Goal: Task Accomplishment & Management: Manage account settings

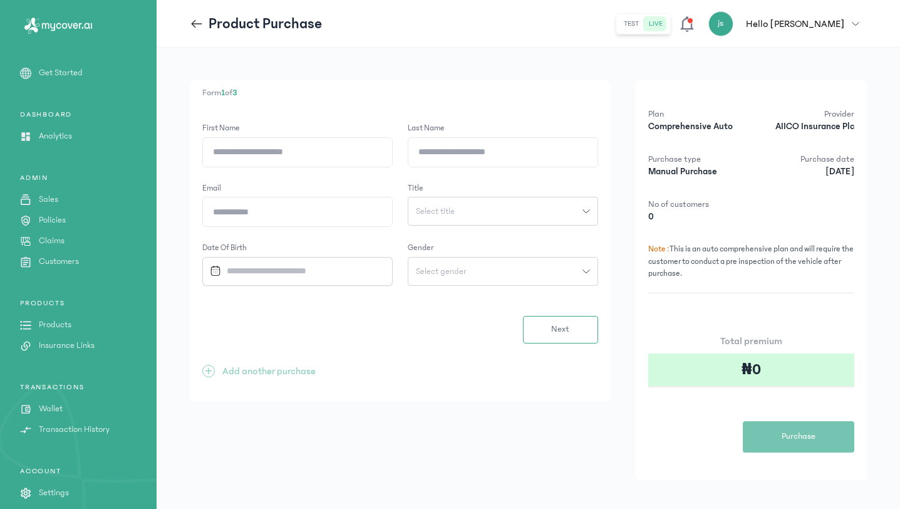
click at [855, 16] on button "js Hello [PERSON_NAME]" at bounding box center [788, 23] width 159 height 25
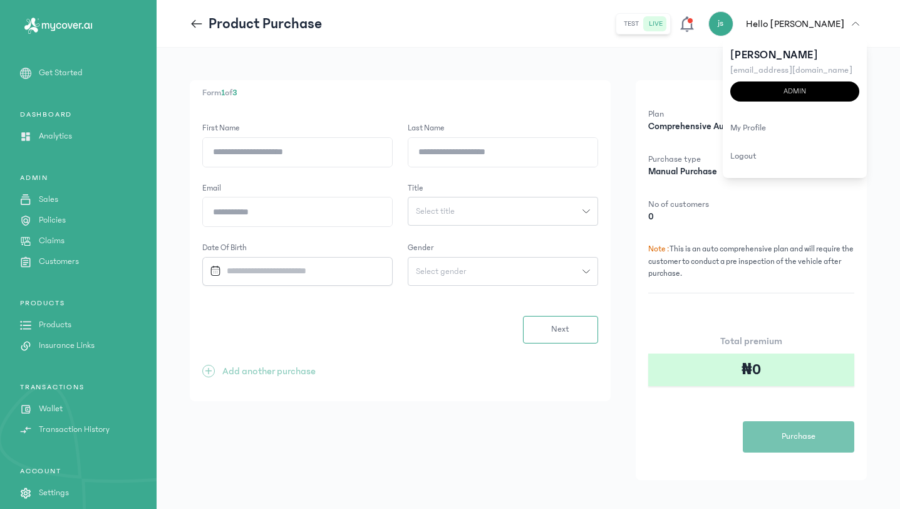
click at [855, 16] on button "js Hello [PERSON_NAME]" at bounding box center [788, 23] width 159 height 25
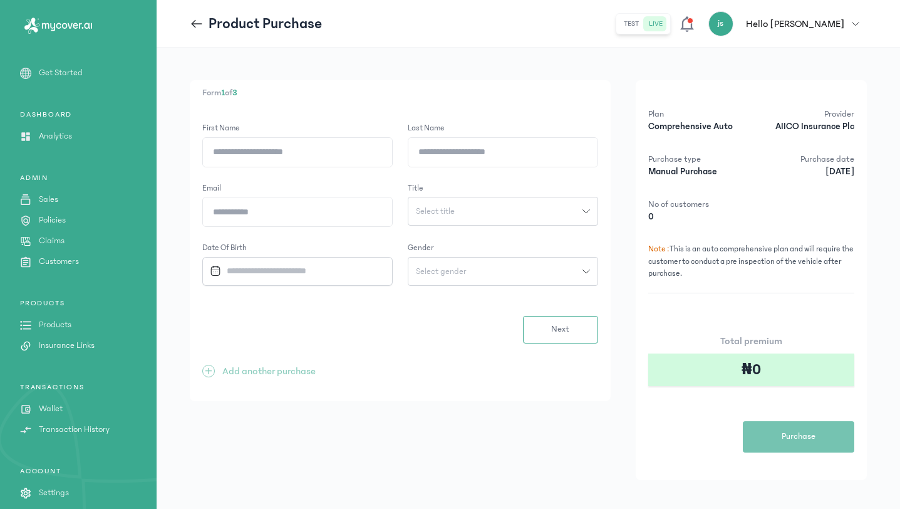
click at [855, 16] on button "js Hello [PERSON_NAME]" at bounding box center [788, 23] width 159 height 25
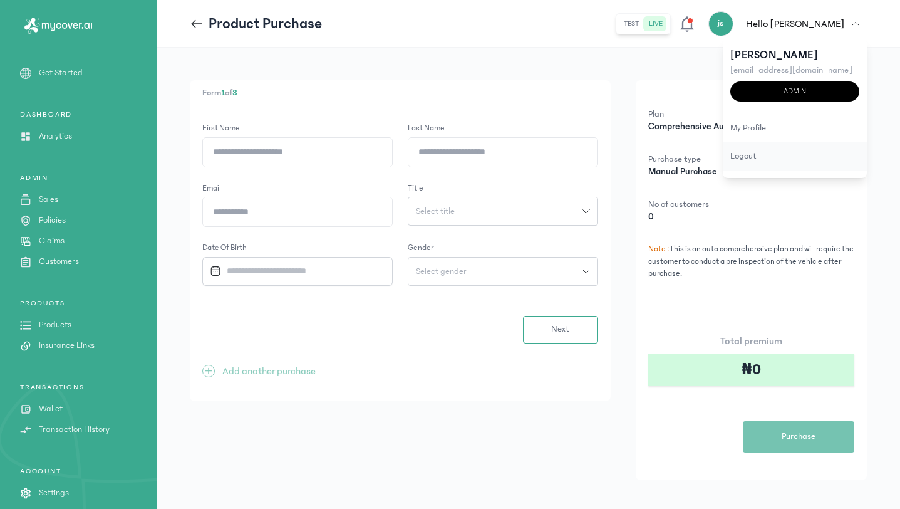
click at [783, 164] on div "logout" at bounding box center [795, 156] width 144 height 28
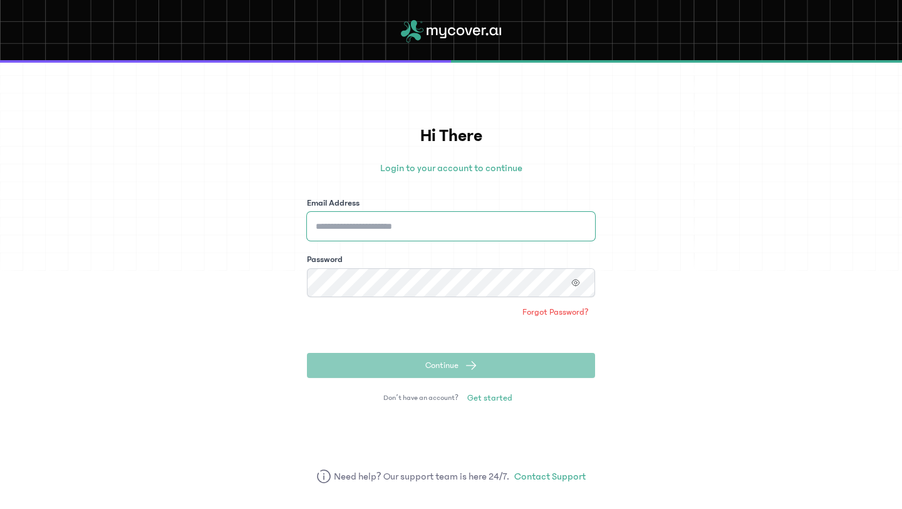
type input "**********"
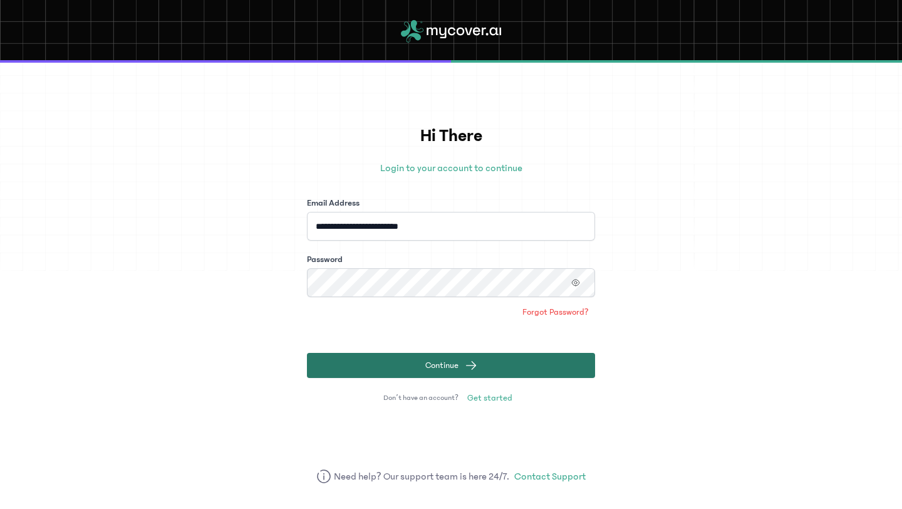
click at [447, 362] on span "Continue" at bounding box center [441, 365] width 33 height 13
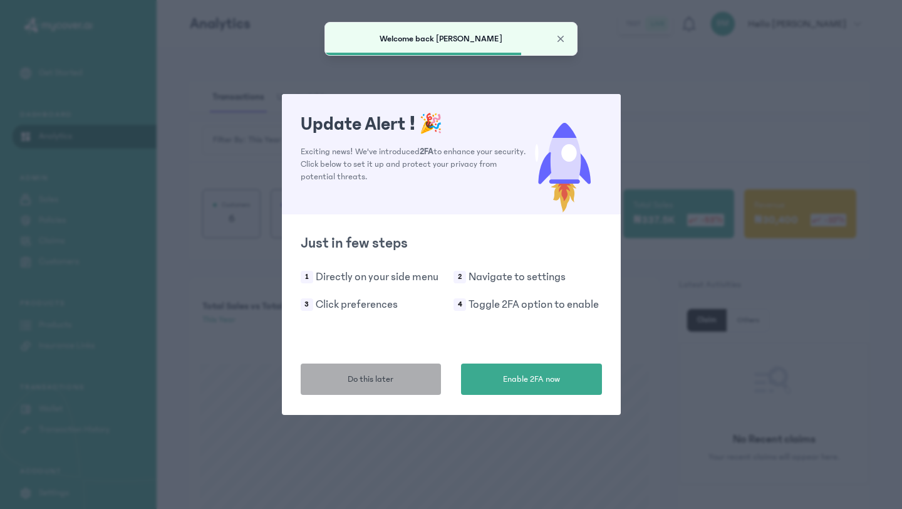
click at [402, 377] on button "Do this later" at bounding box center [371, 378] width 141 height 31
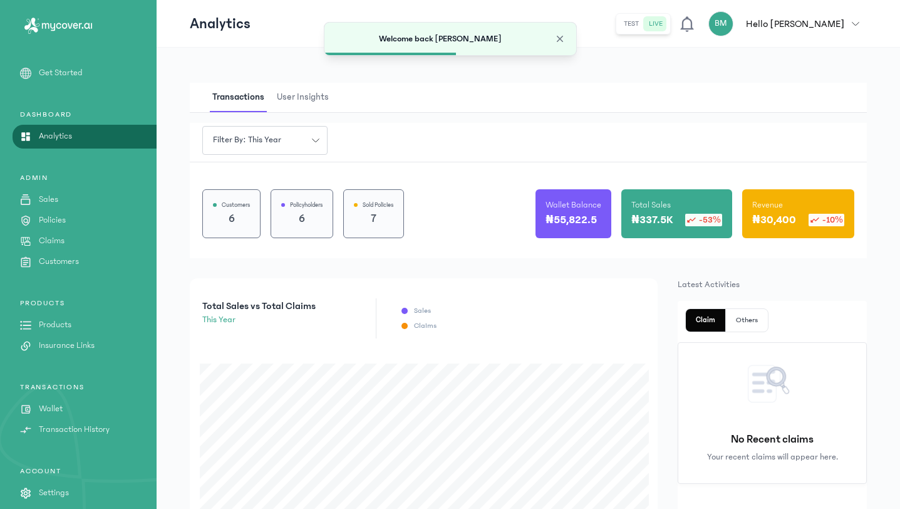
click at [61, 341] on p "Insurance Links" at bounding box center [67, 345] width 56 height 13
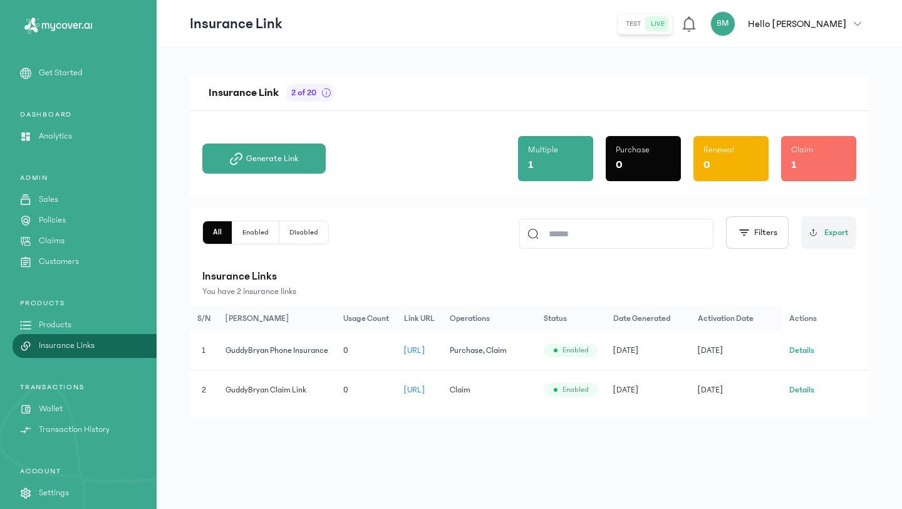
click at [798, 345] on button "Details" at bounding box center [801, 350] width 25 height 13
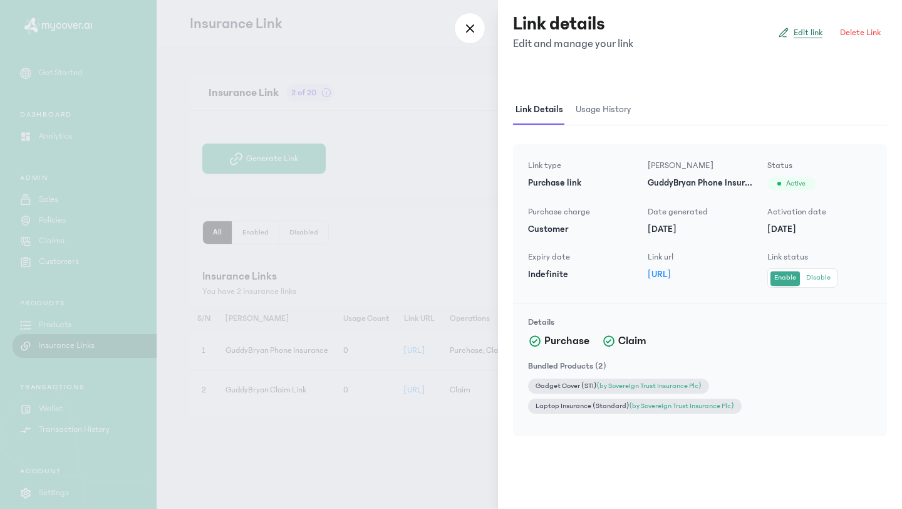
click at [796, 26] on span "Edit link" at bounding box center [808, 32] width 29 height 13
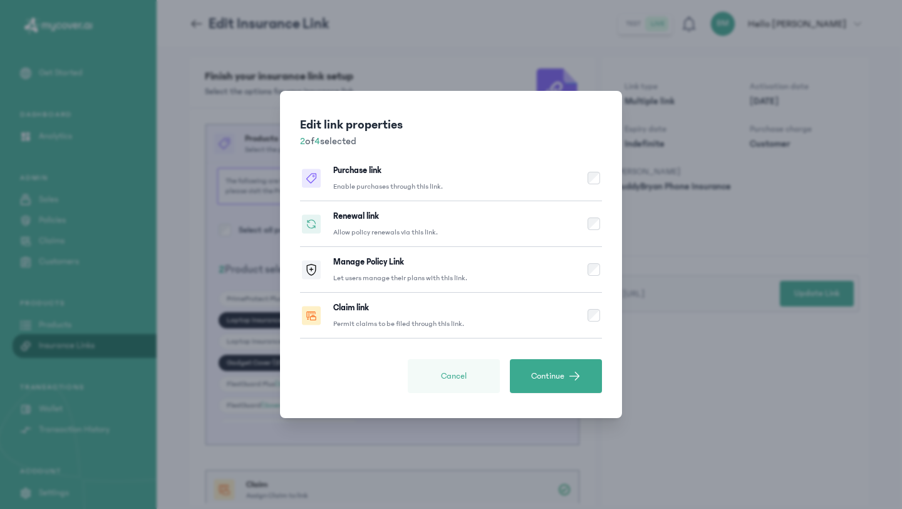
click at [461, 371] on span "Cancel" at bounding box center [454, 376] width 26 height 13
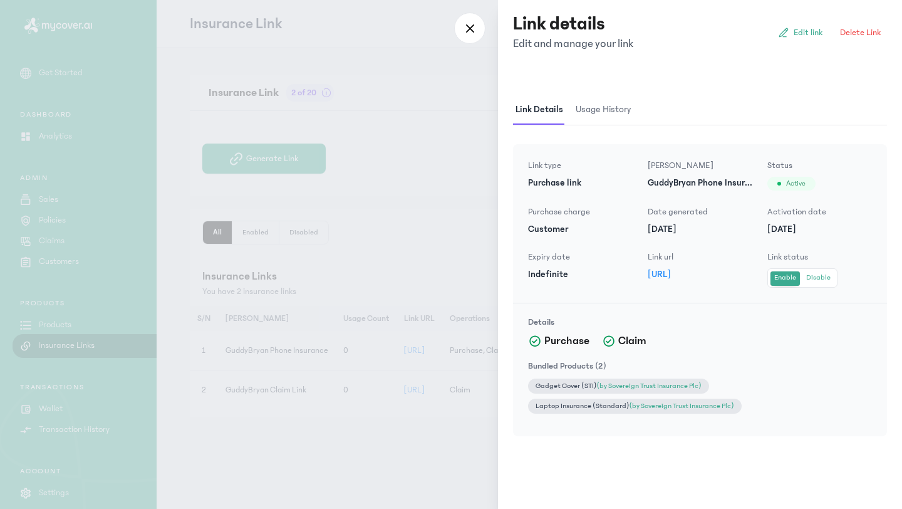
click at [798, 20] on div "Link details Edit and manage your link Edit link Delete Link" at bounding box center [700, 33] width 374 height 40
click at [797, 28] on span "Edit link" at bounding box center [808, 32] width 29 height 13
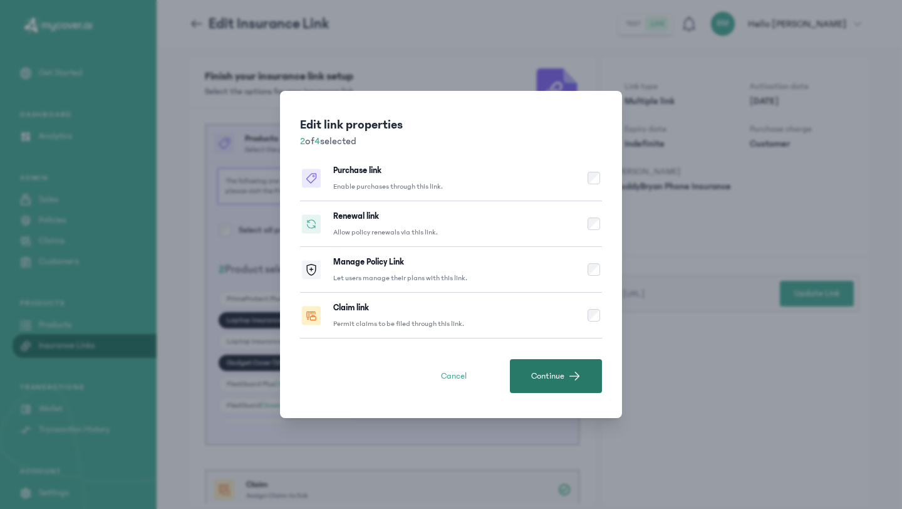
click at [538, 366] on button "Continue" at bounding box center [556, 376] width 92 height 34
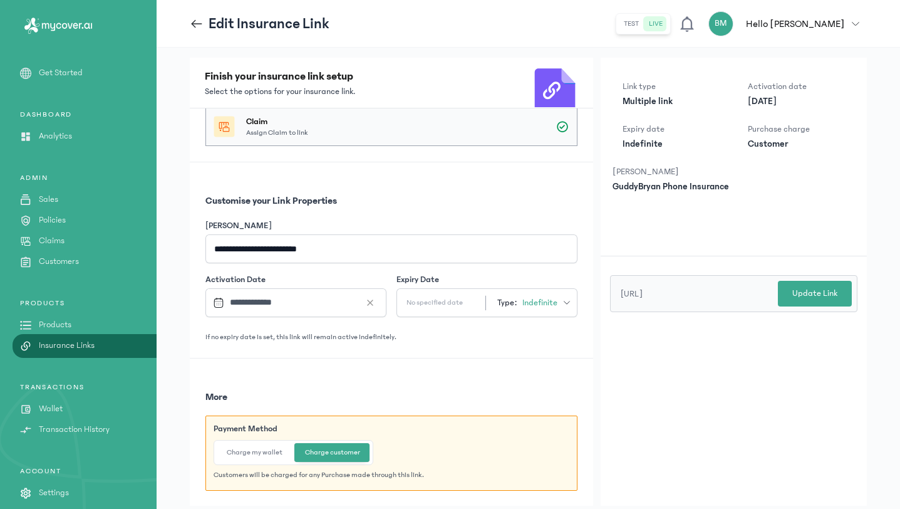
scroll to position [36, 0]
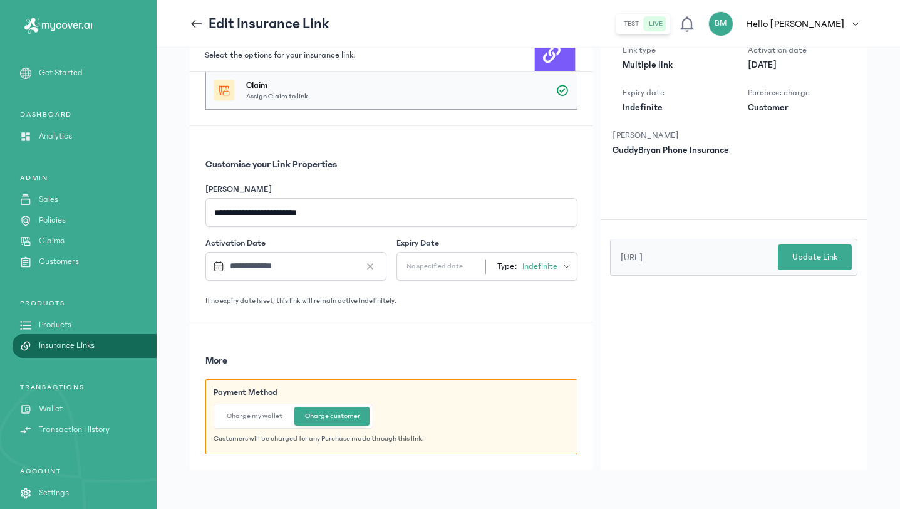
click at [271, 415] on button "Charge my wallet" at bounding box center [255, 416] width 76 height 19
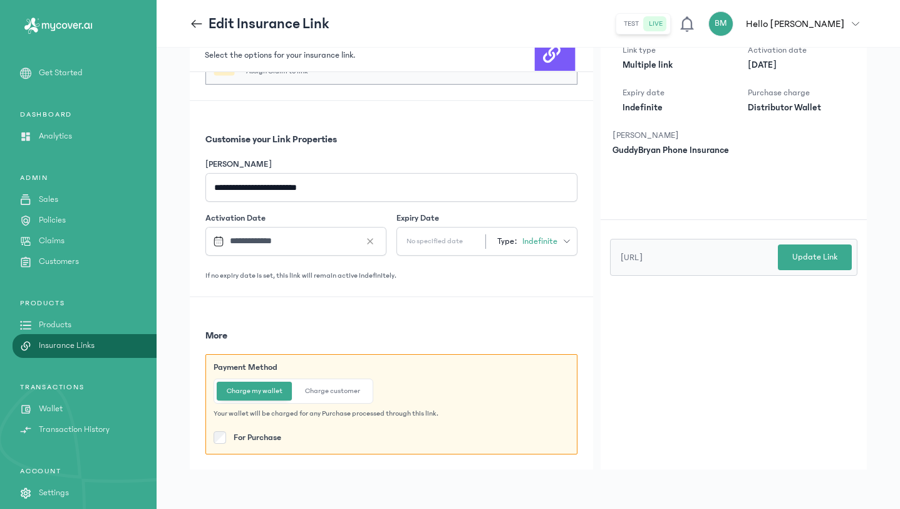
scroll to position [0, 0]
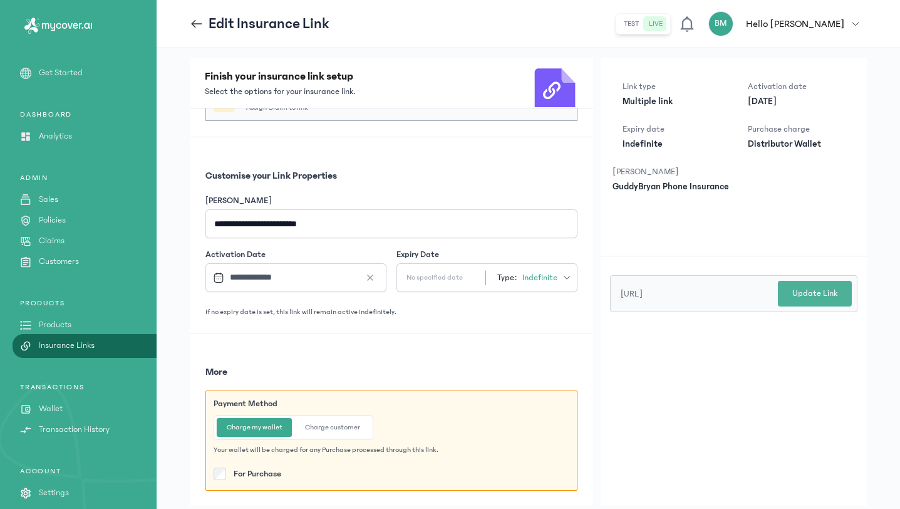
click at [809, 296] on p "Update Link" at bounding box center [815, 293] width 45 height 13
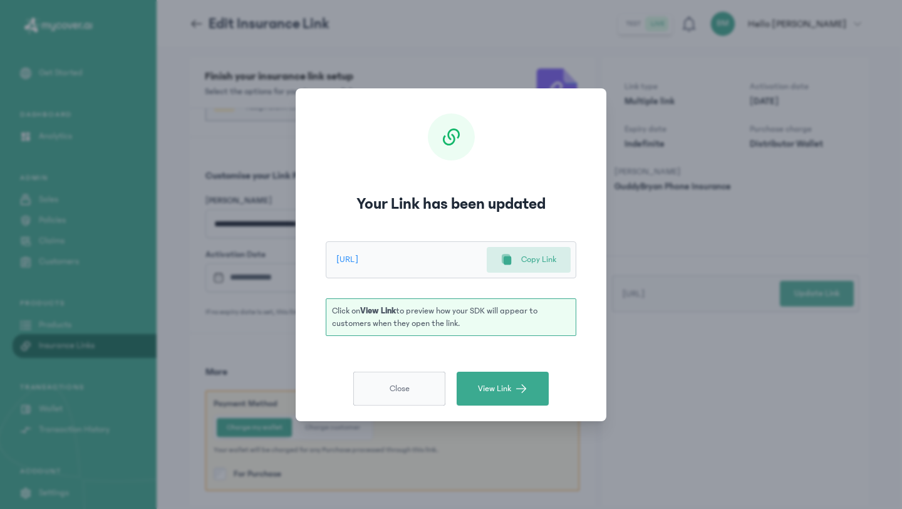
click at [411, 396] on button "Close" at bounding box center [399, 389] width 92 height 34
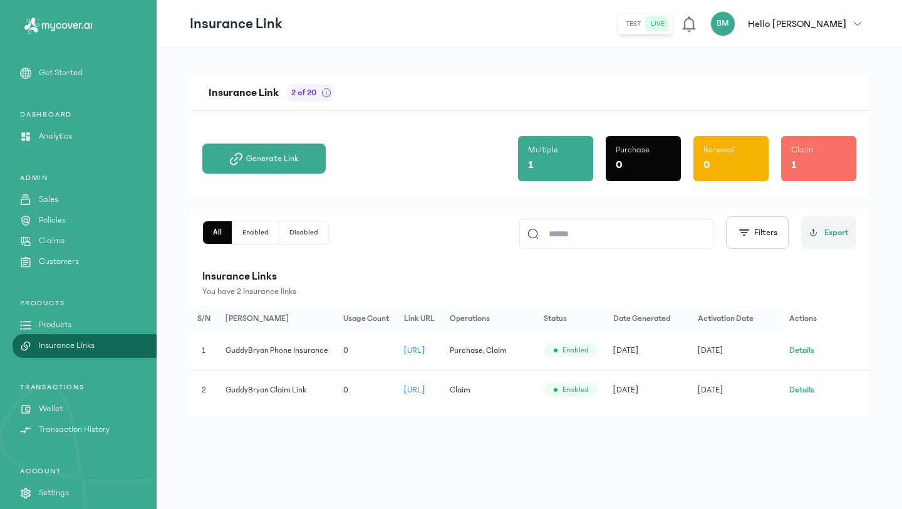
click at [44, 408] on p "Wallet" at bounding box center [51, 408] width 24 height 13
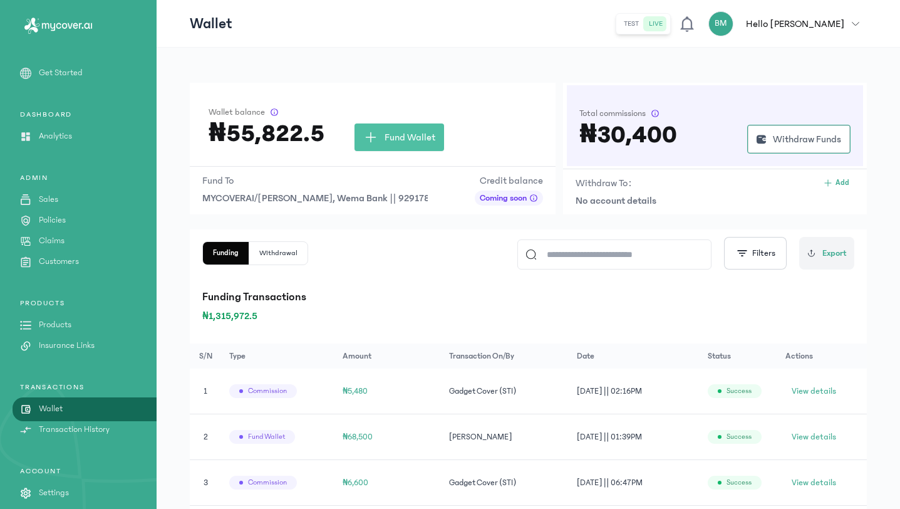
click at [365, 254] on div "Funding Withdrawal Filters Export" at bounding box center [528, 253] width 652 height 33
